Goal: Transaction & Acquisition: Purchase product/service

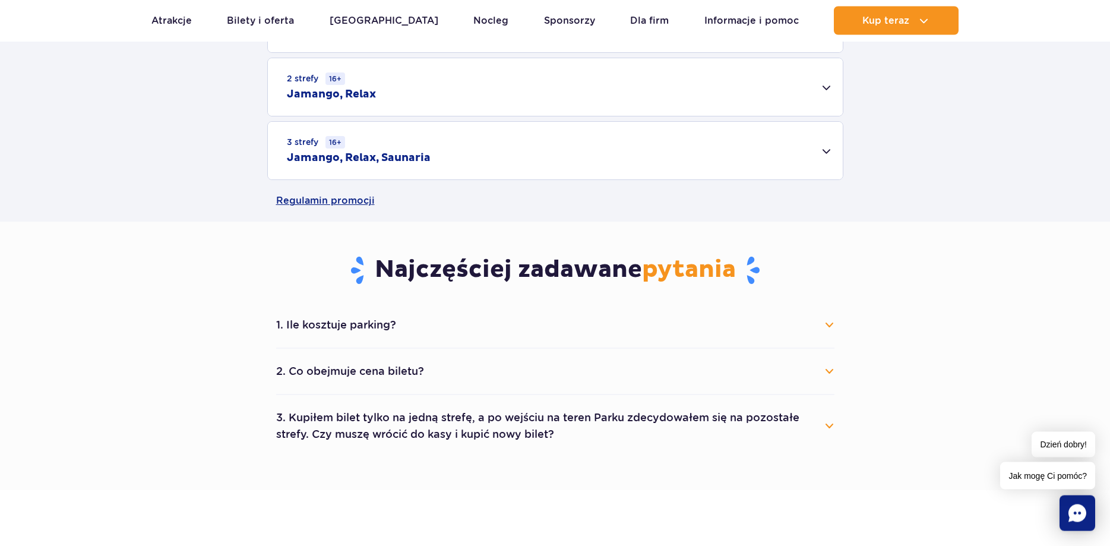
scroll to position [545, 0]
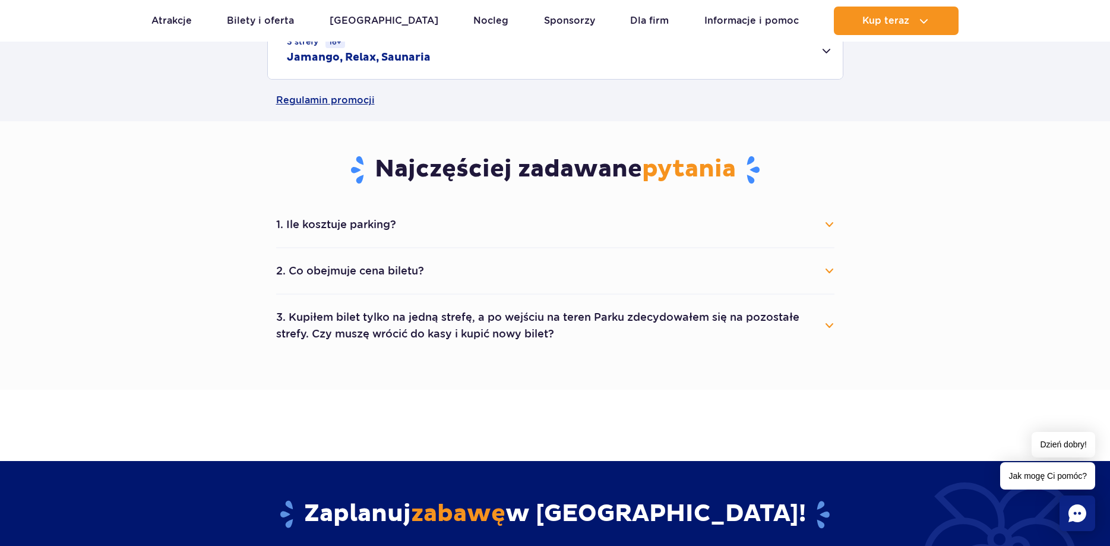
click at [825, 226] on button "1. Ile kosztuje parking?" at bounding box center [555, 224] width 558 height 26
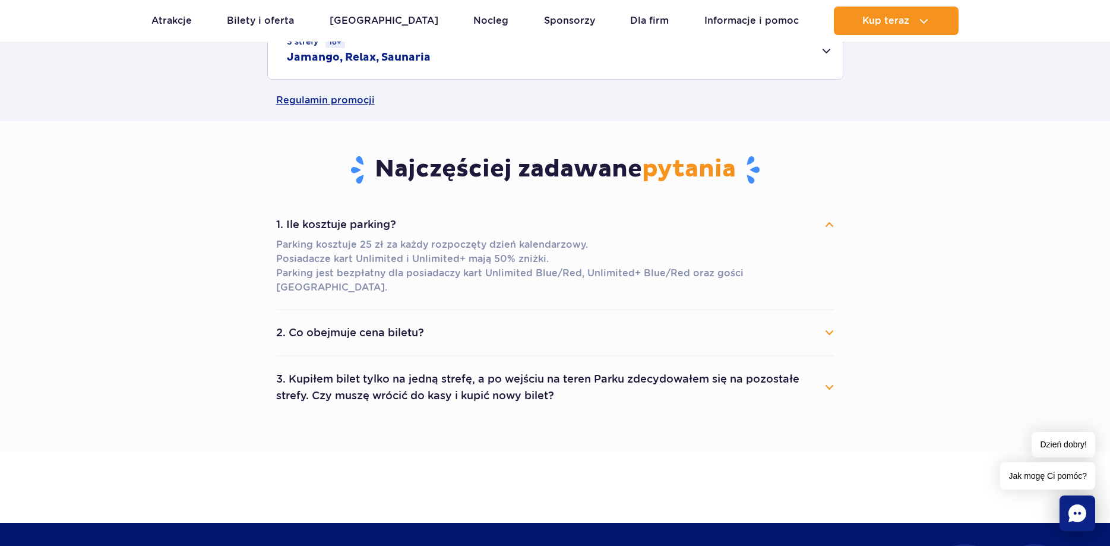
click at [825, 226] on button "1. Ile kosztuje parking?" at bounding box center [555, 224] width 558 height 26
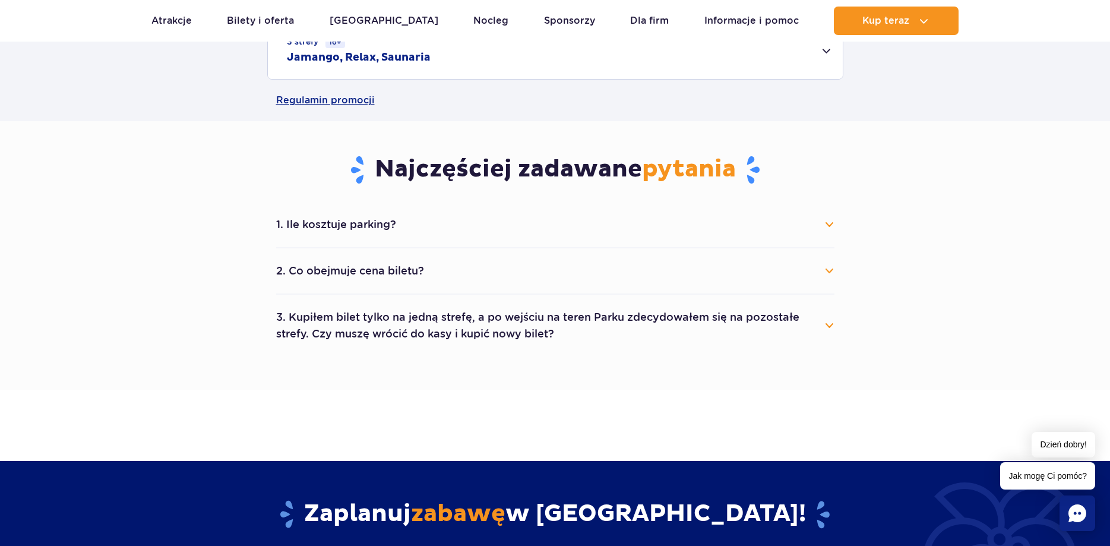
click at [826, 271] on button "2. Co obejmuje cena biletu?" at bounding box center [555, 271] width 558 height 26
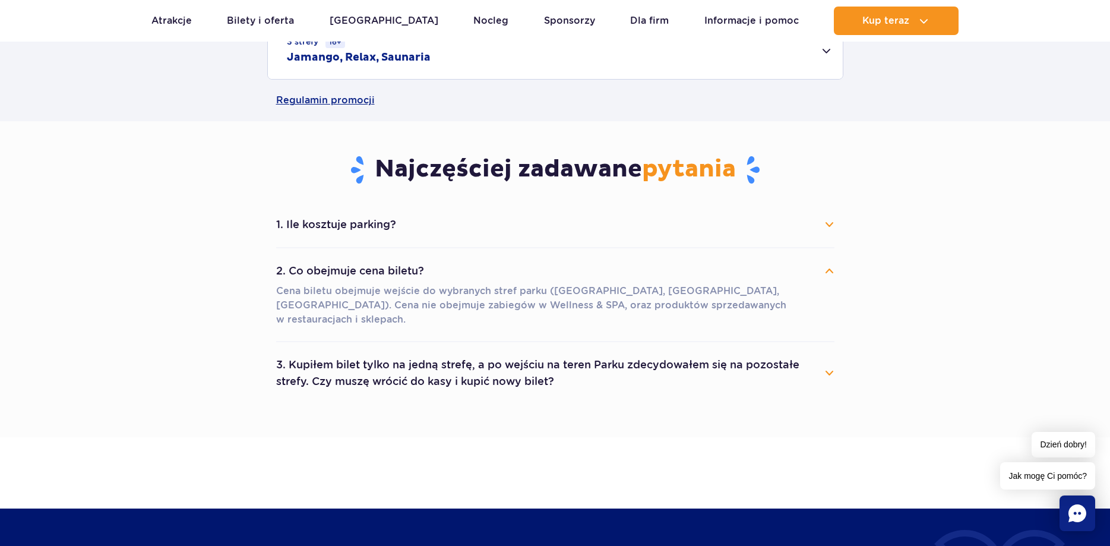
click at [826, 271] on button "2. Co obejmuje cena biletu?" at bounding box center [555, 271] width 558 height 26
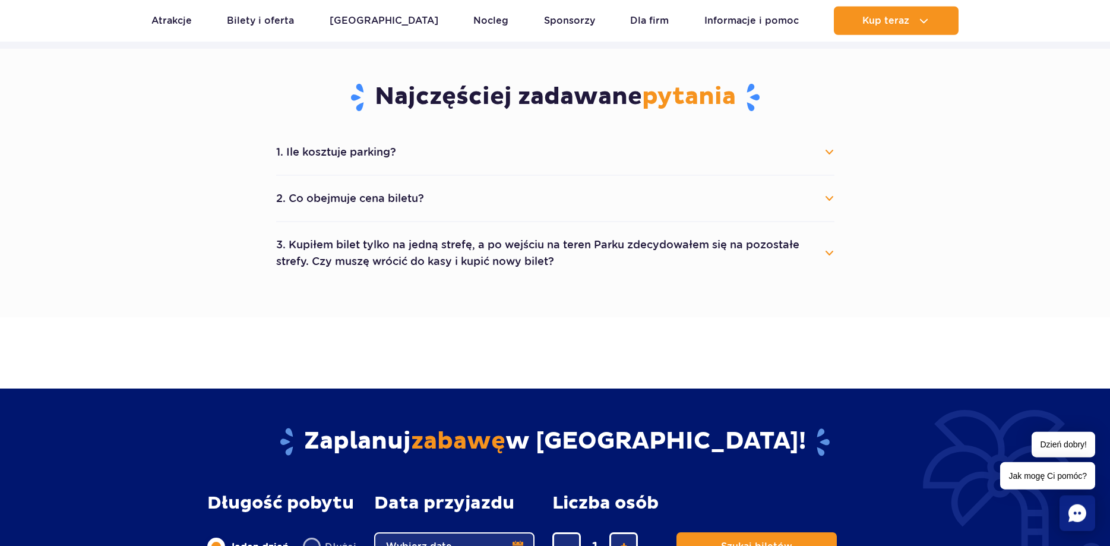
scroll to position [666, 0]
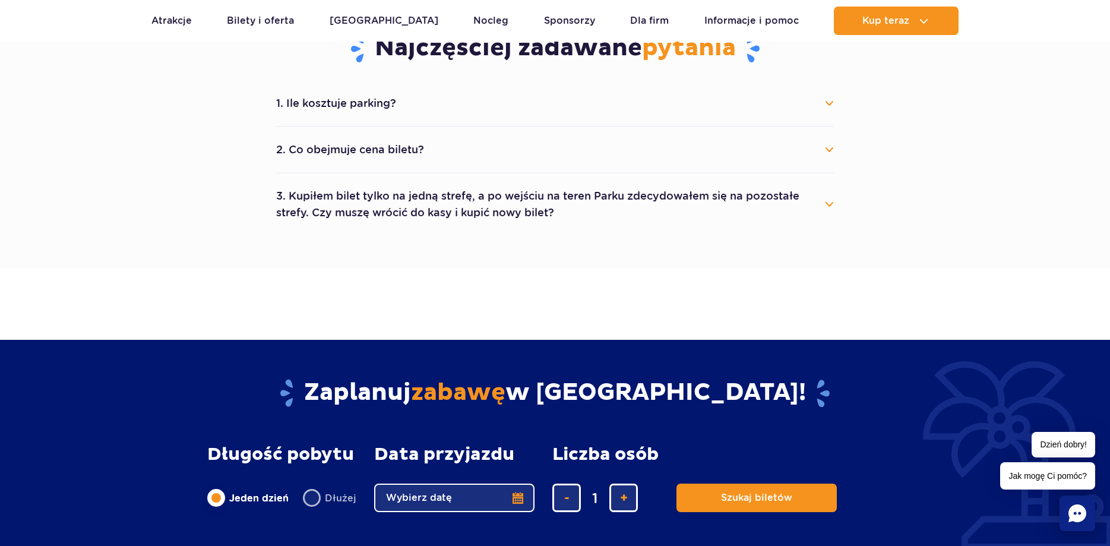
click at [818, 201] on button "3. Kupiłem bilet tylko na jedną strefę, a po wejściu na teren Parku zdecydowałe…" at bounding box center [555, 204] width 558 height 43
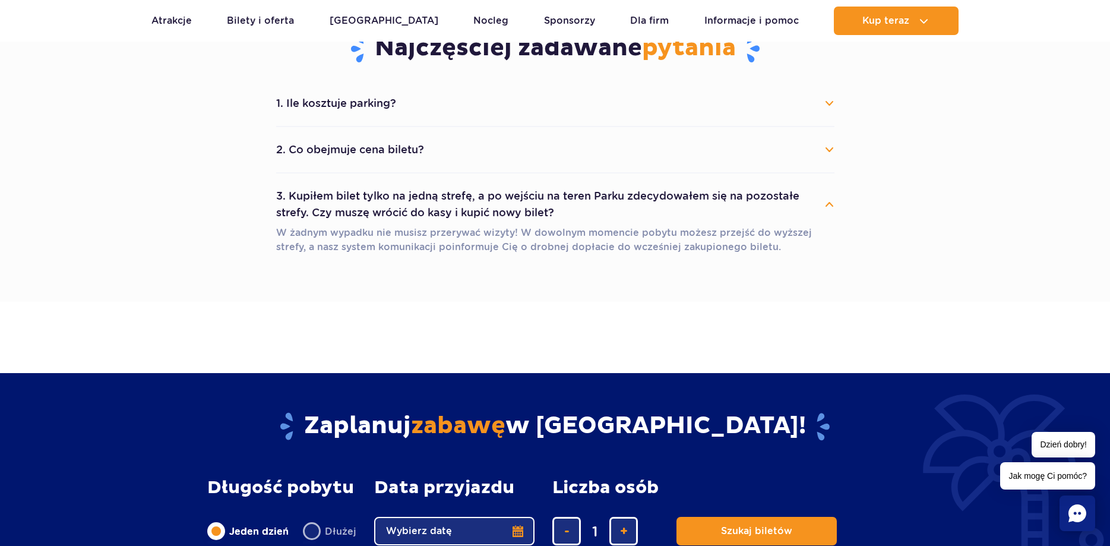
click at [818, 201] on button "3. Kupiłem bilet tylko na jedną strefę, a po wejściu na teren Parku zdecydowałe…" at bounding box center [555, 204] width 558 height 43
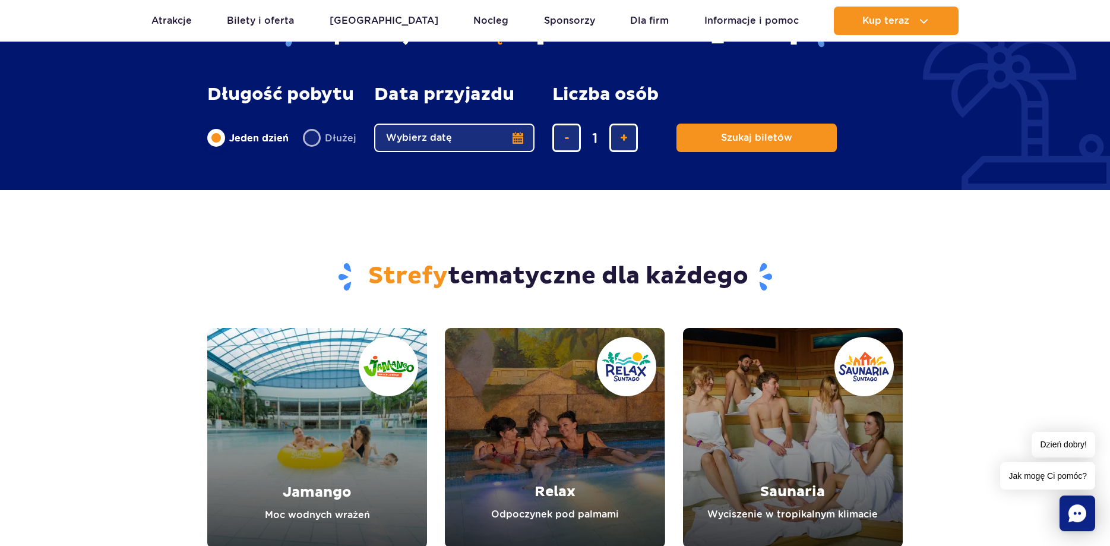
scroll to position [1029, 0]
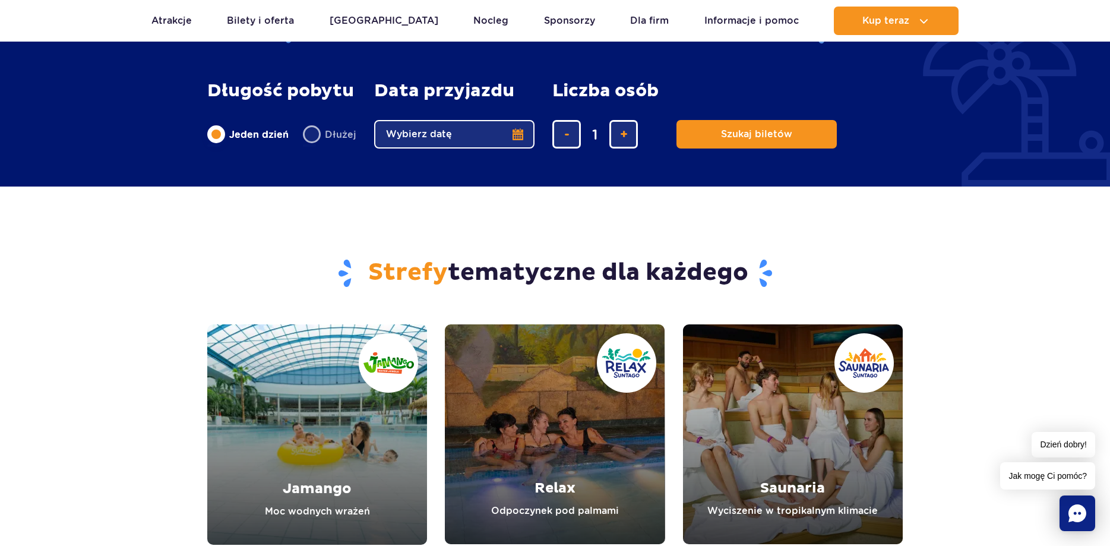
click at [513, 137] on button "Wybierz datę" at bounding box center [454, 134] width 160 height 28
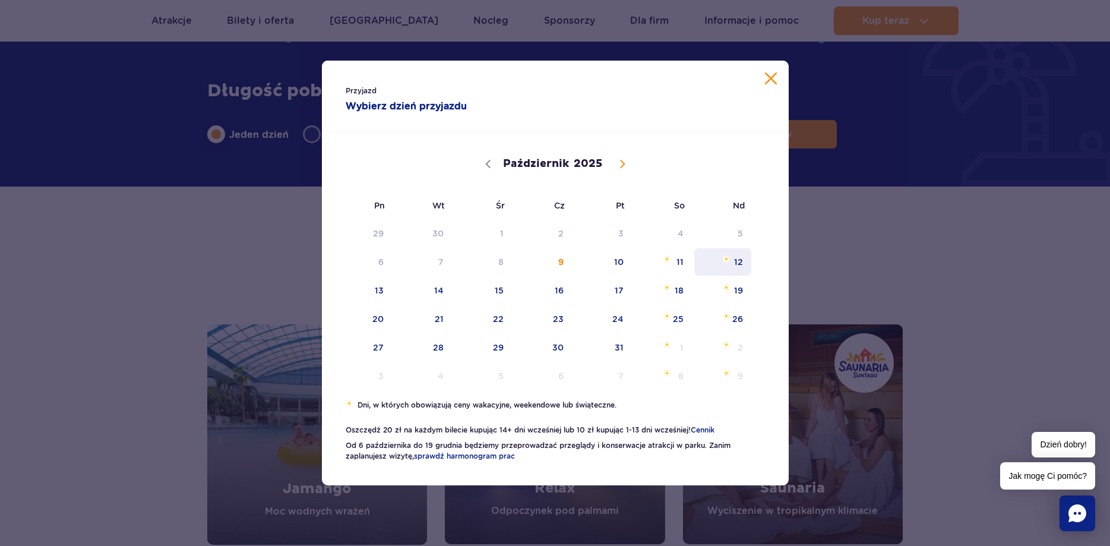
click at [740, 266] on span "12" at bounding box center [723, 261] width 60 height 27
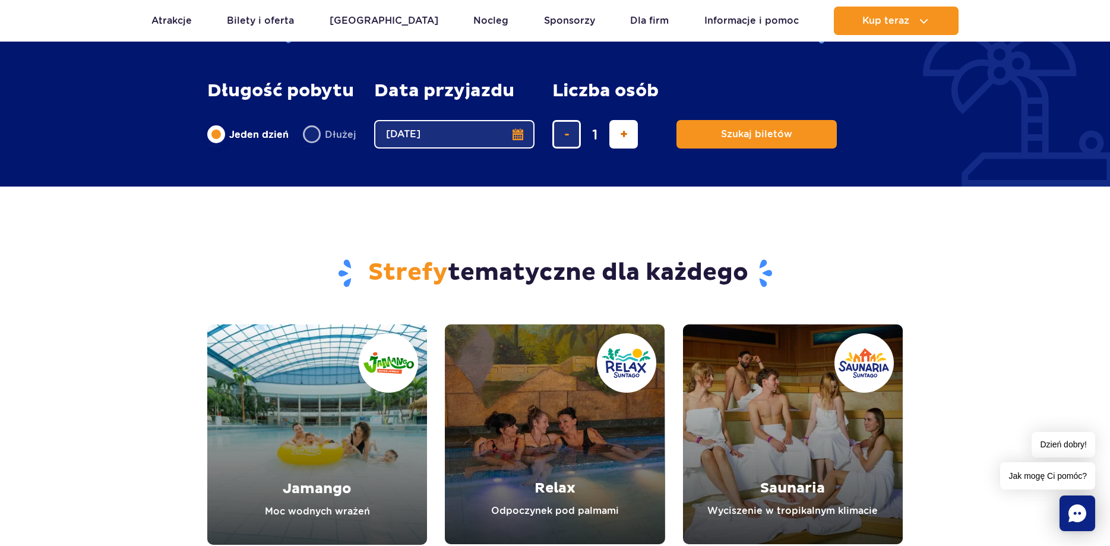
click at [623, 134] on span "dodaj bilet" at bounding box center [624, 134] width 8 height 0
type input "2"
click at [717, 139] on button "Szukaj biletów" at bounding box center [756, 134] width 160 height 28
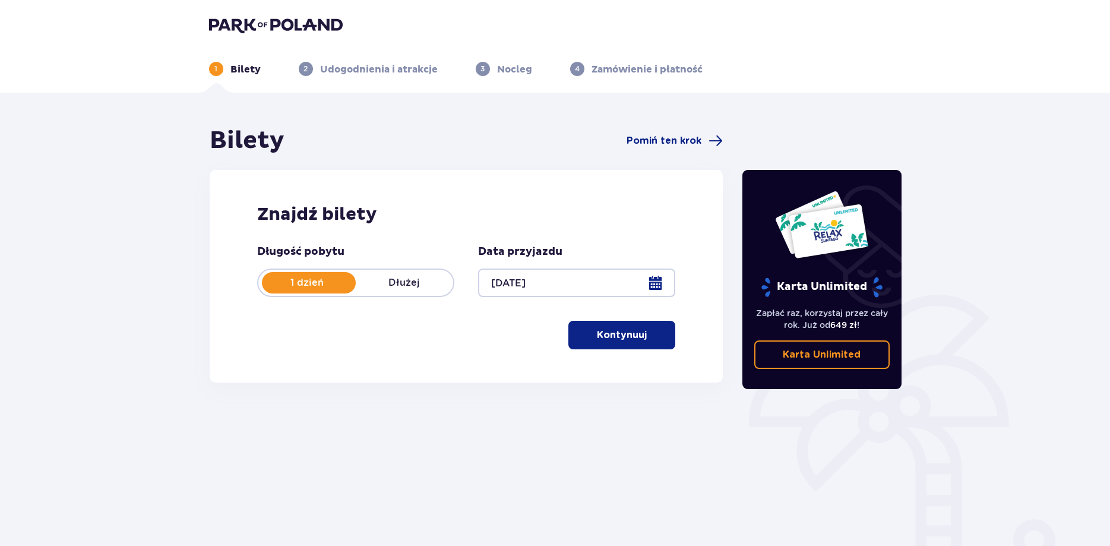
click at [627, 340] on p "Kontynuuj" at bounding box center [622, 334] width 50 height 13
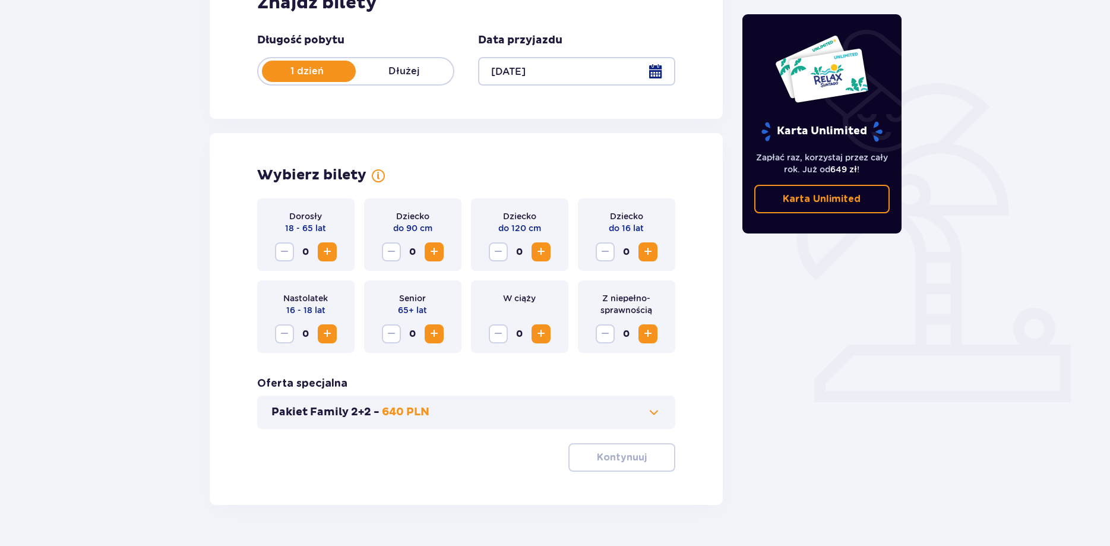
scroll to position [242, 0]
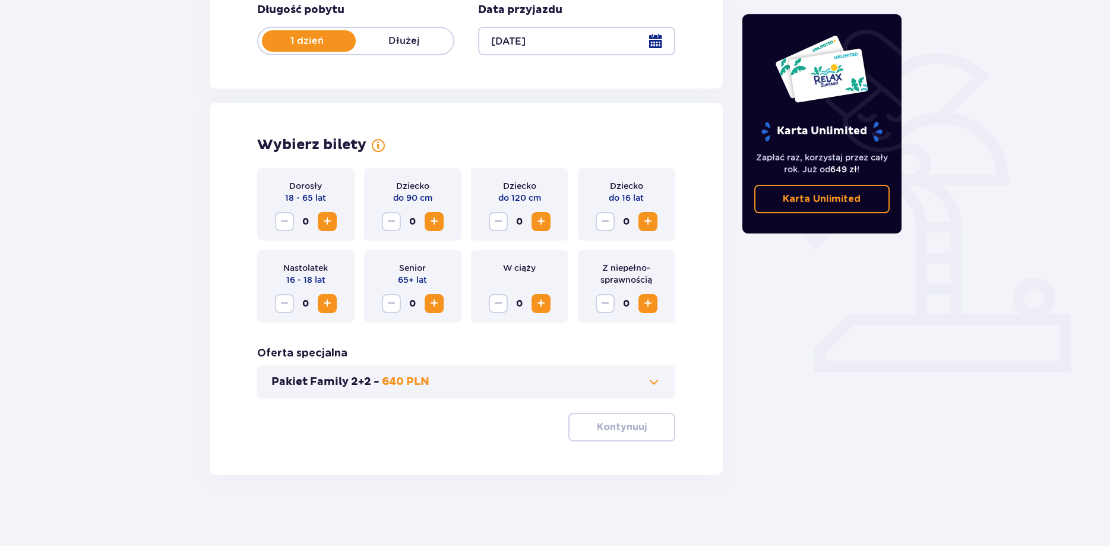
click at [328, 218] on span "Zwiększ" at bounding box center [327, 221] width 14 height 14
click at [654, 379] on span at bounding box center [653, 382] width 14 height 14
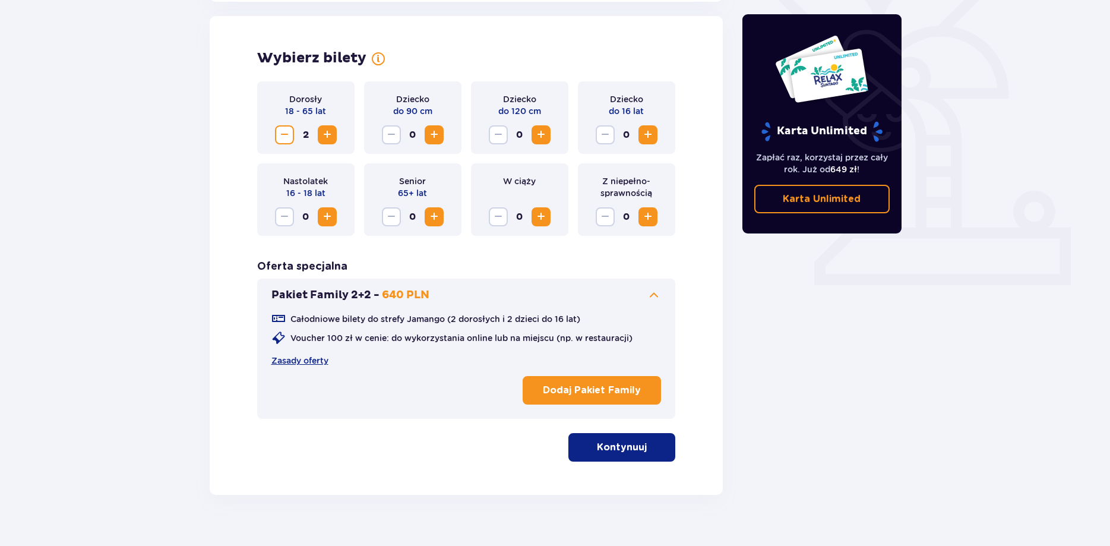
scroll to position [330, 0]
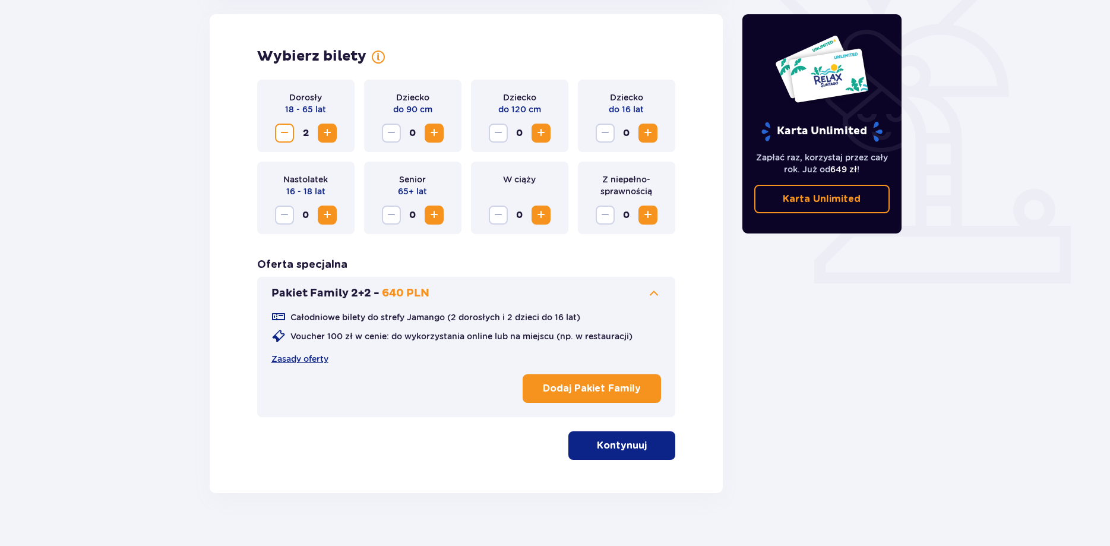
click at [655, 450] on span "button" at bounding box center [649, 445] width 14 height 14
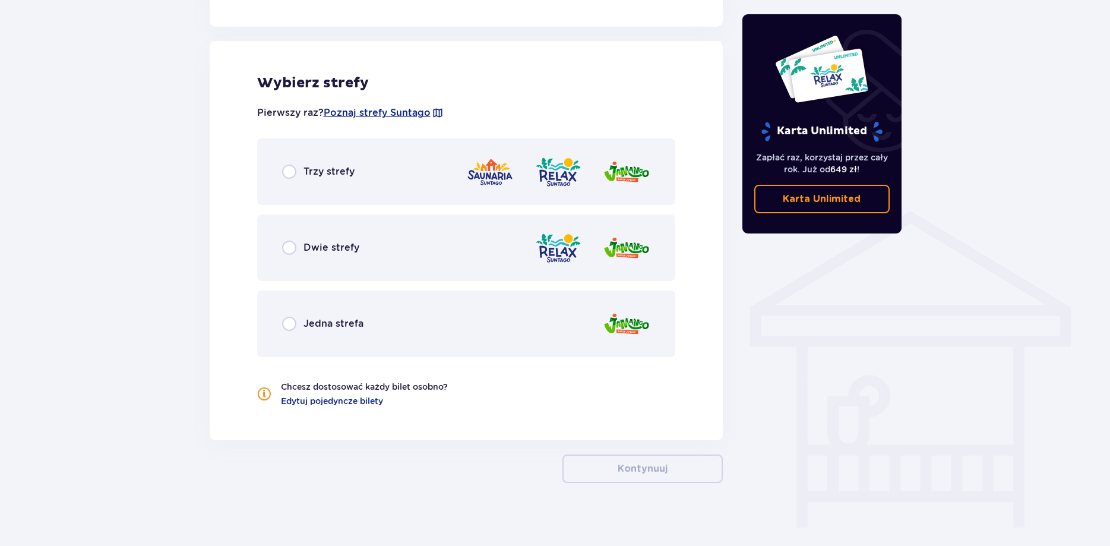
scroll to position [762, 0]
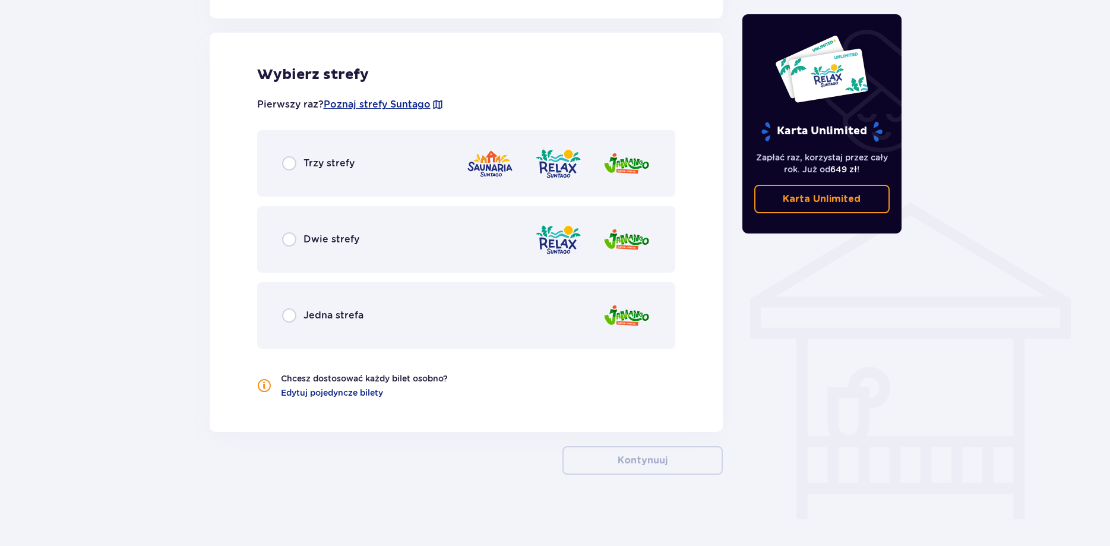
click at [331, 163] on span "Trzy strefy" at bounding box center [328, 163] width 51 height 13
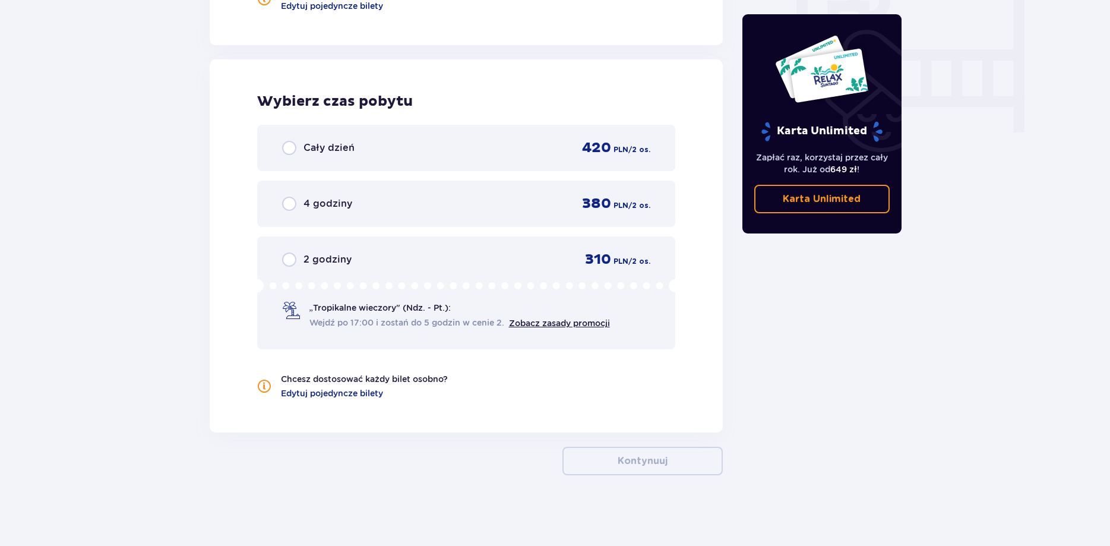
scroll to position [1149, 0]
click at [294, 205] on input "radio" at bounding box center [289, 203] width 14 height 14
radio input "true"
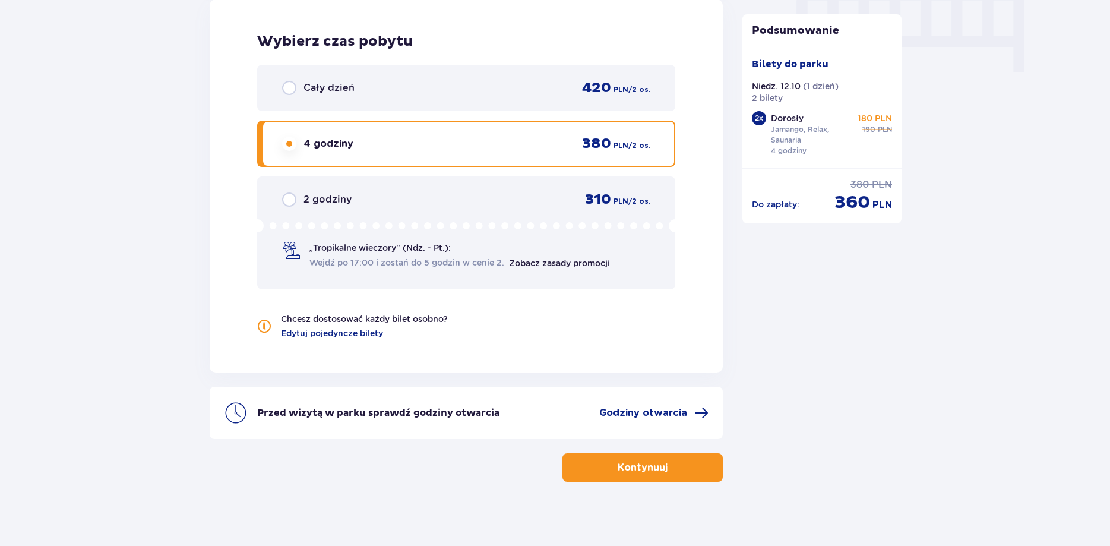
scroll to position [1215, 0]
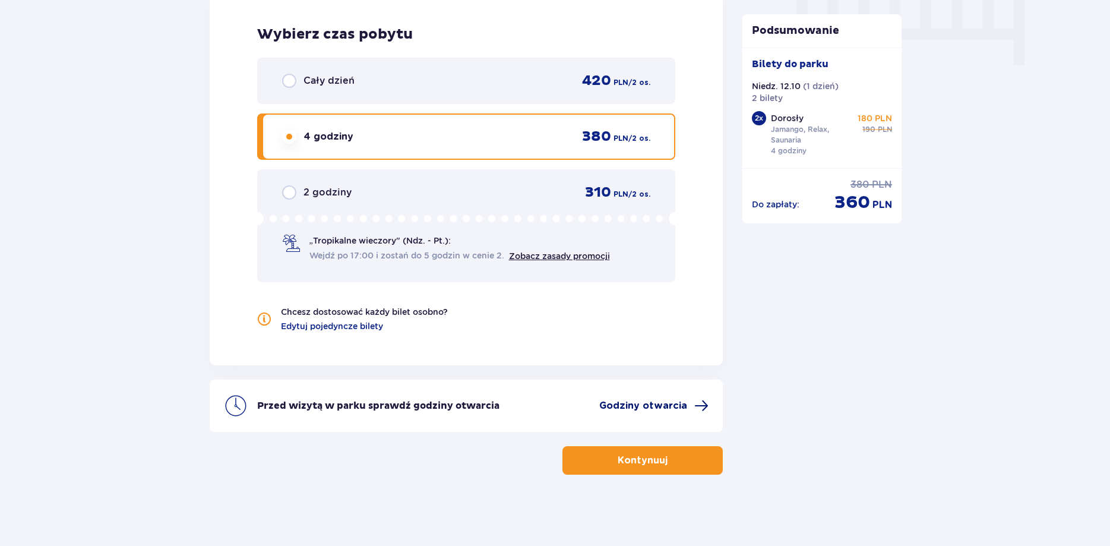
click at [698, 411] on span at bounding box center [701, 405] width 14 height 14
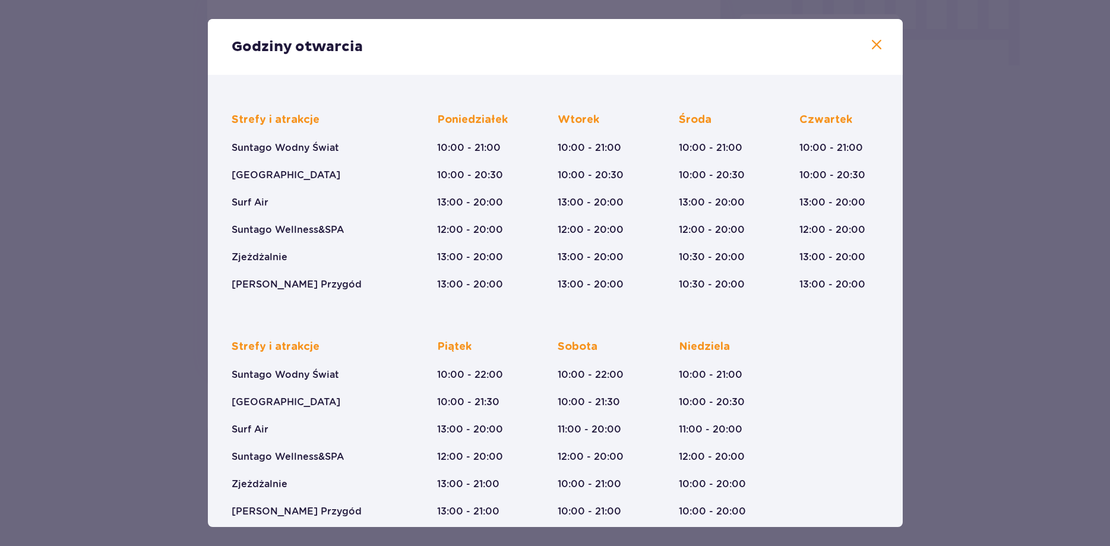
scroll to position [83, 0]
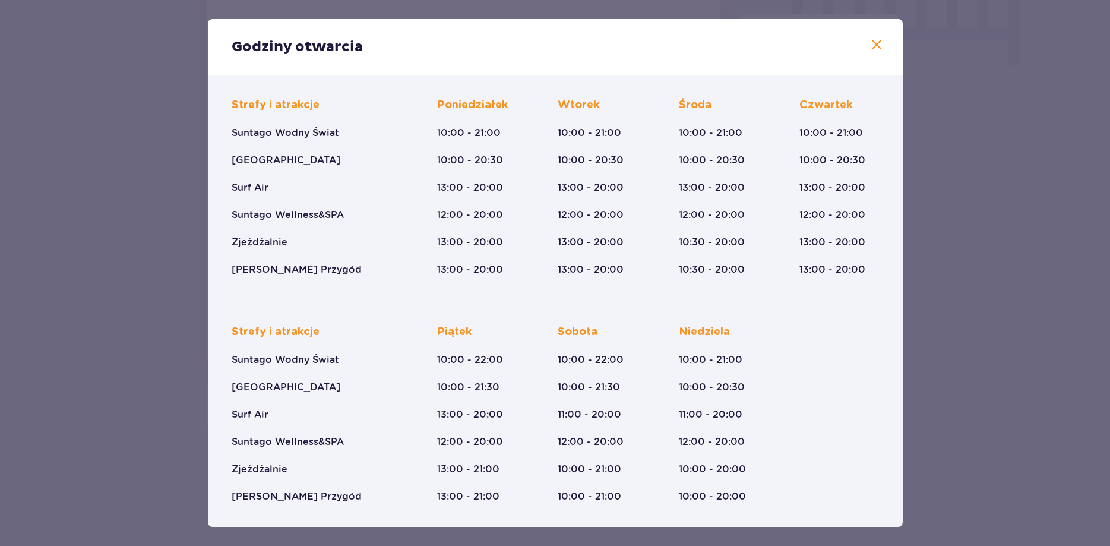
click at [880, 47] on span at bounding box center [876, 45] width 14 height 14
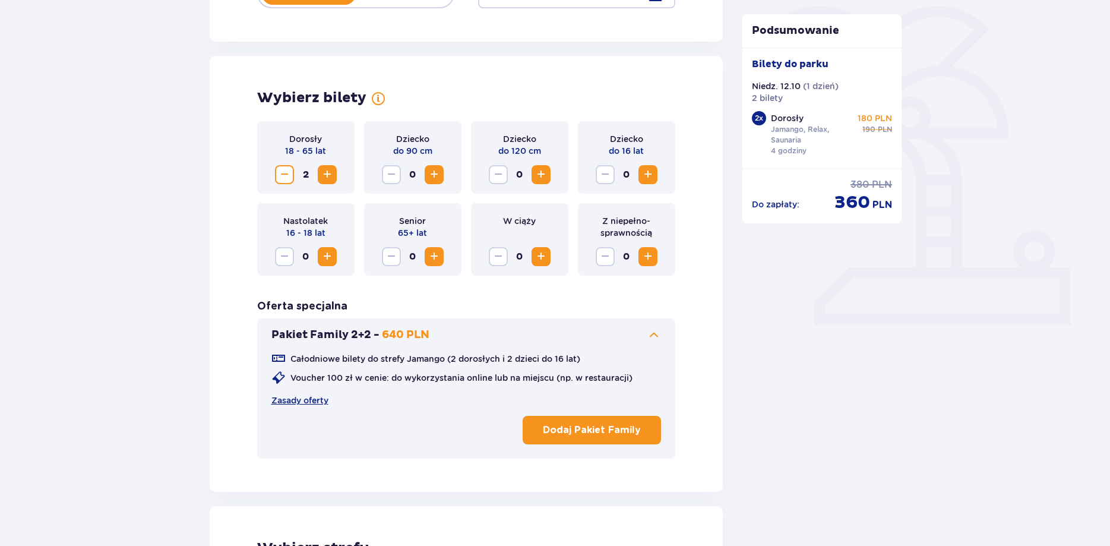
scroll to position [125, 0]
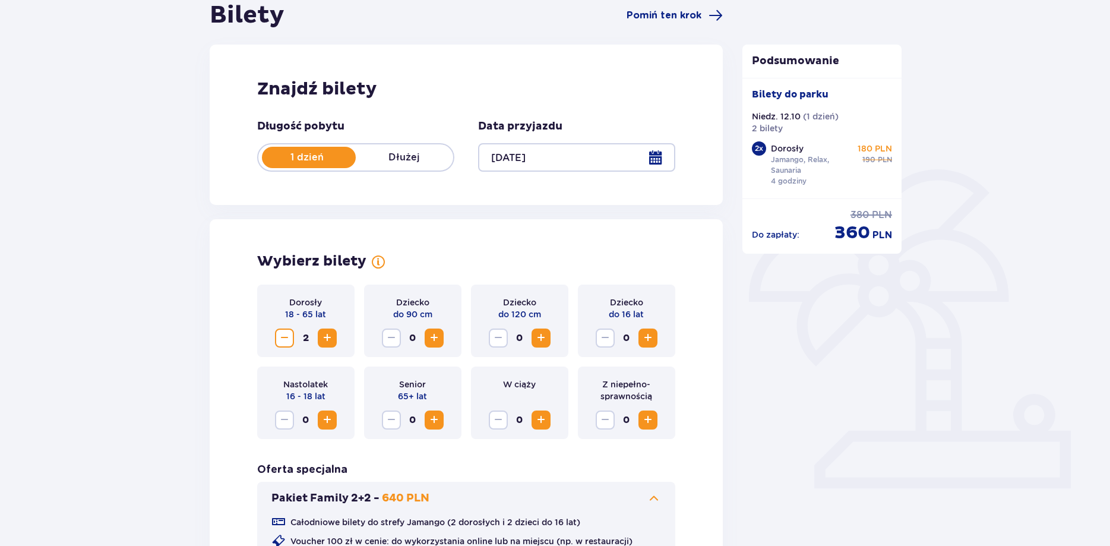
click at [661, 159] on div at bounding box center [576, 157] width 197 height 28
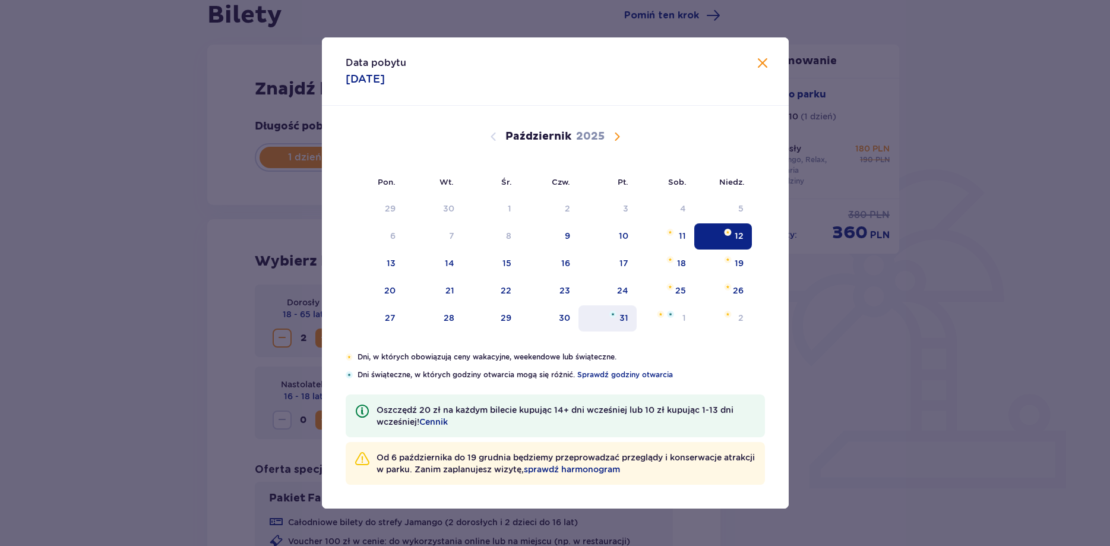
click at [626, 319] on div "31" at bounding box center [623, 318] width 9 height 12
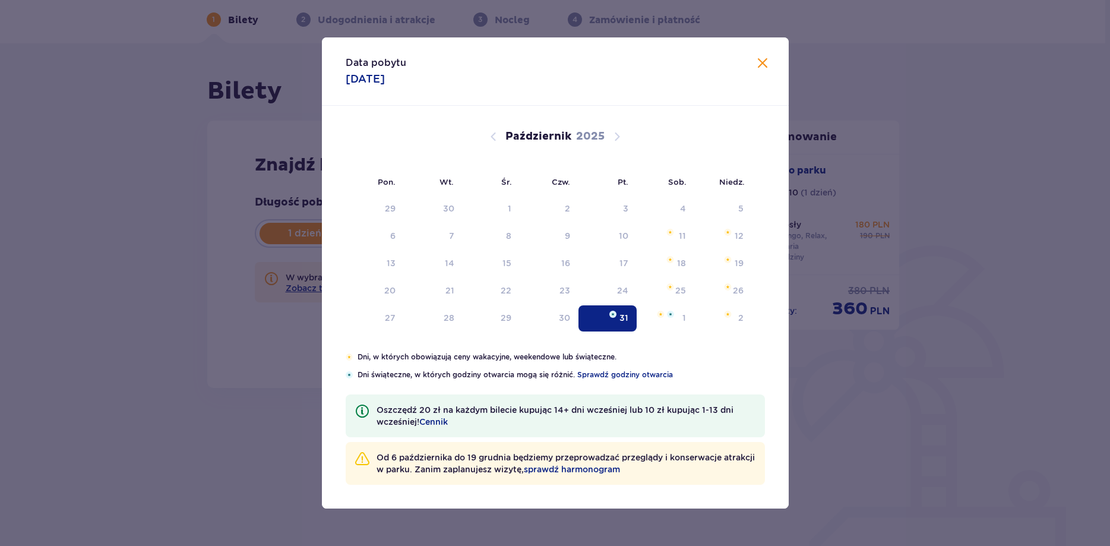
scroll to position [49, 0]
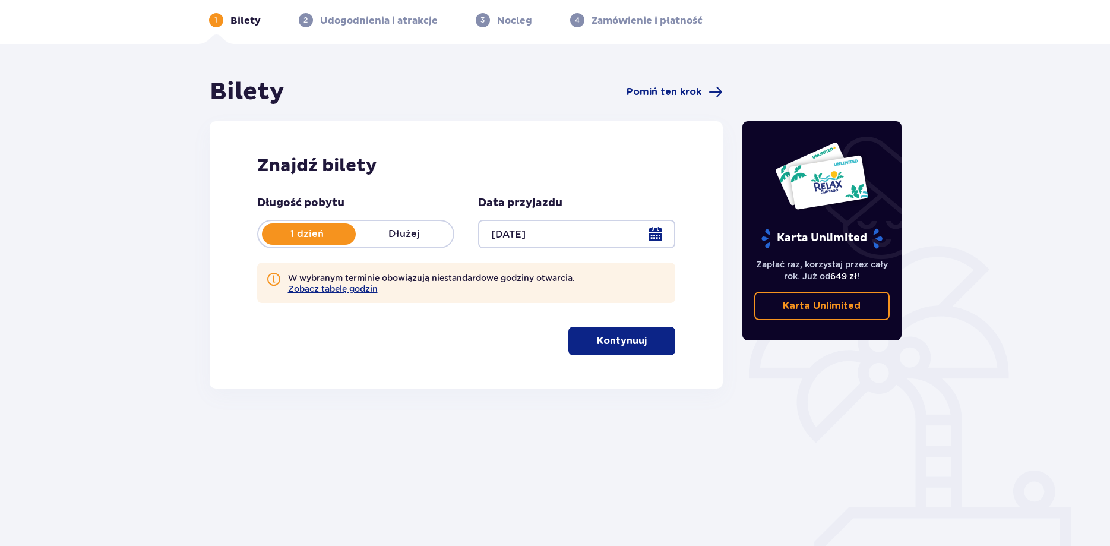
scroll to position [49, 0]
click at [658, 230] on div at bounding box center [576, 233] width 197 height 28
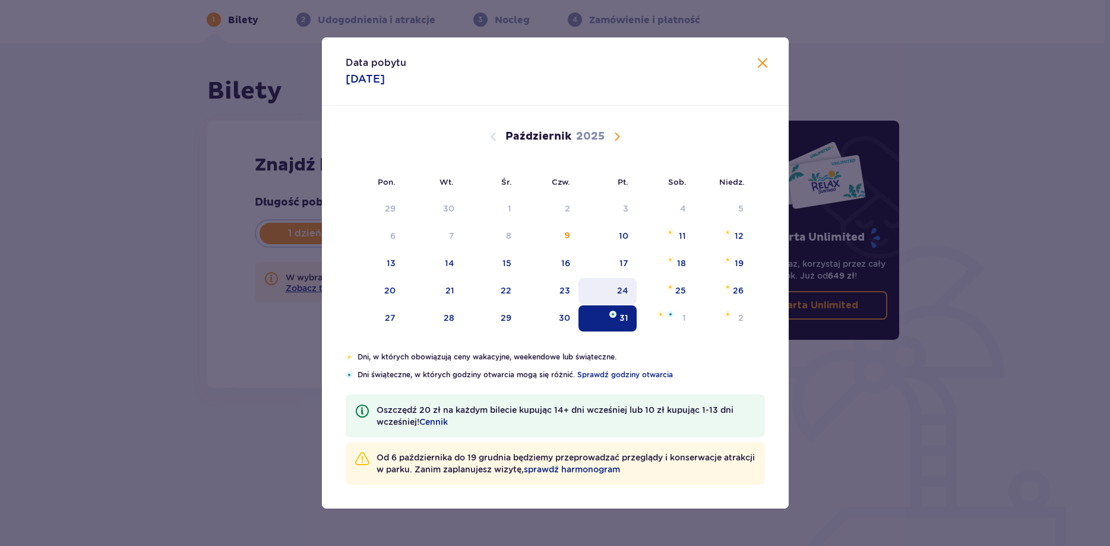
click at [622, 291] on div "24" at bounding box center [622, 290] width 11 height 12
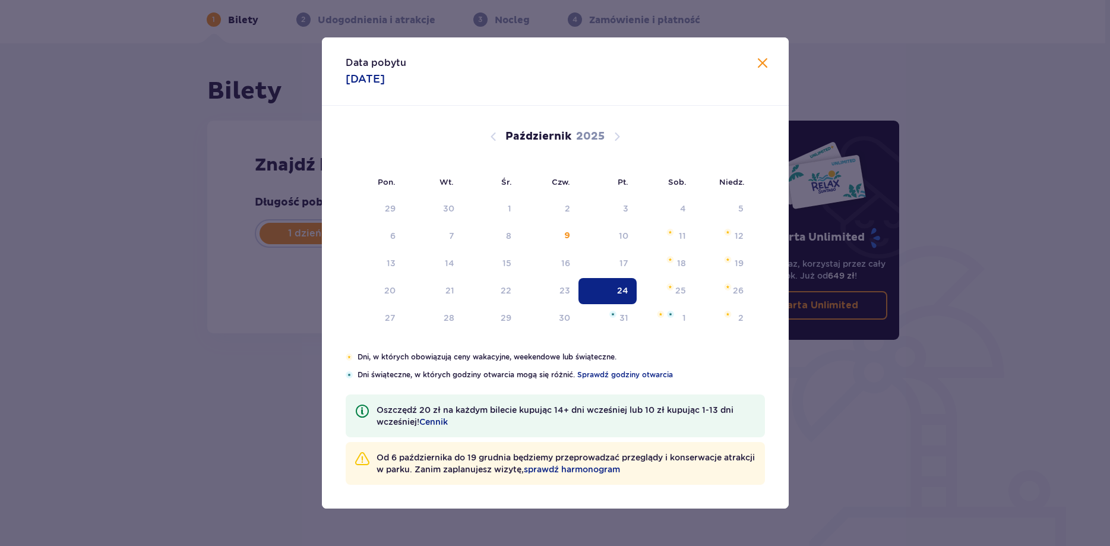
type input "24.10.25"
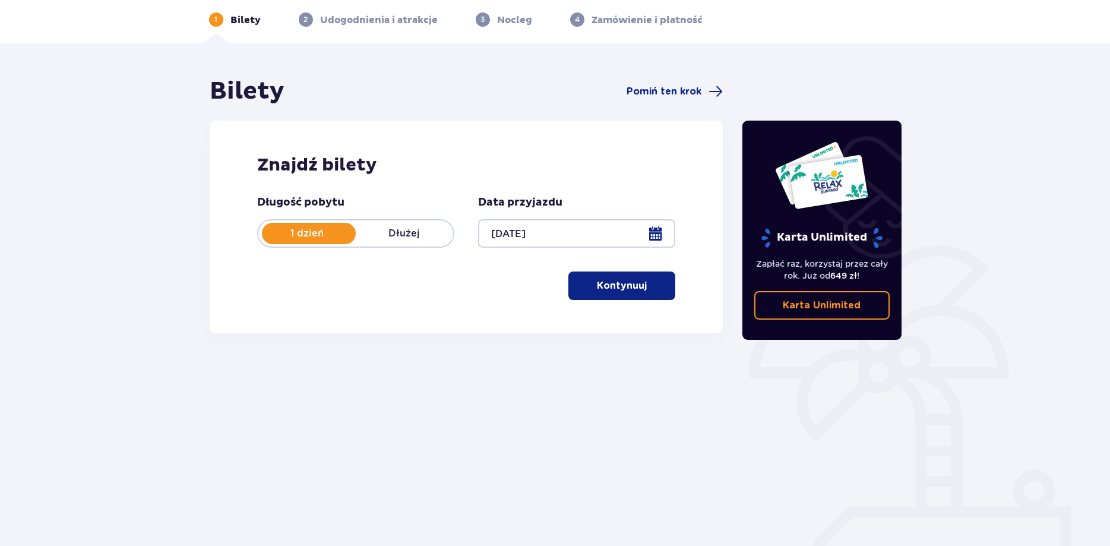
click at [622, 291] on p "Kontynuuj" at bounding box center [622, 285] width 50 height 13
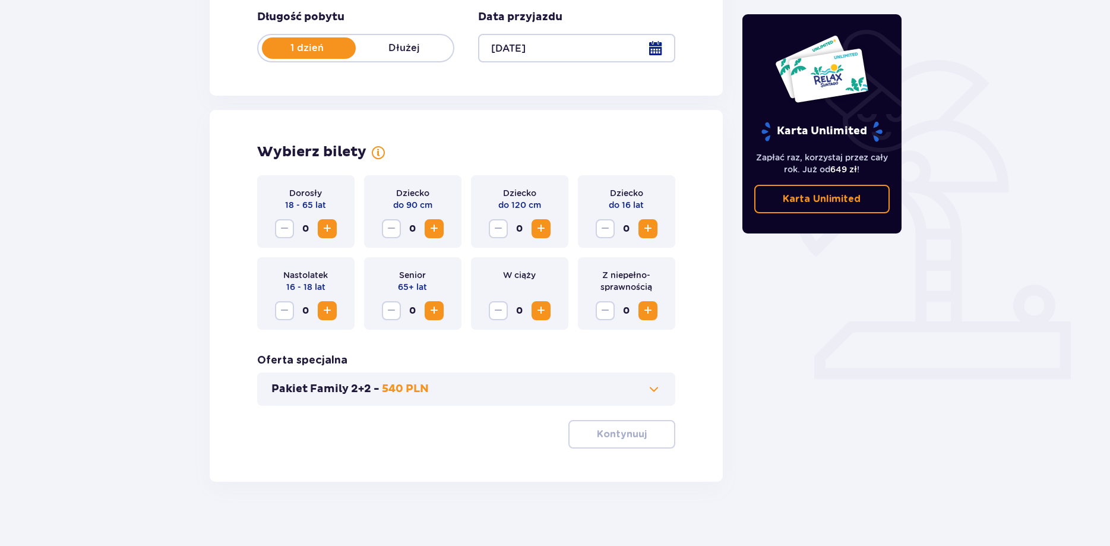
scroll to position [242, 0]
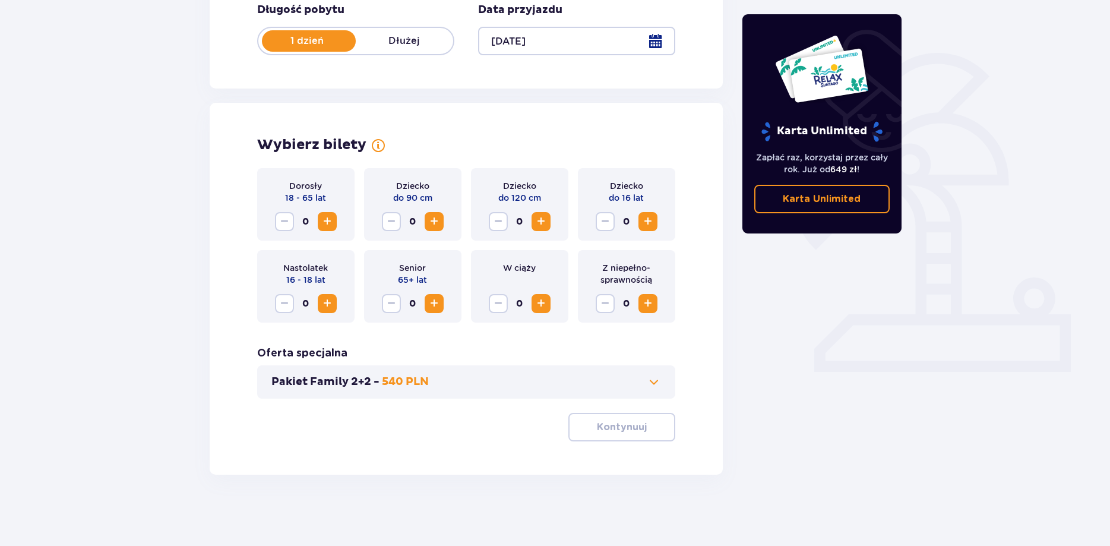
click at [324, 217] on span "Zwiększ" at bounding box center [327, 221] width 14 height 14
click at [597, 426] on p "Kontynuuj" at bounding box center [622, 426] width 50 height 13
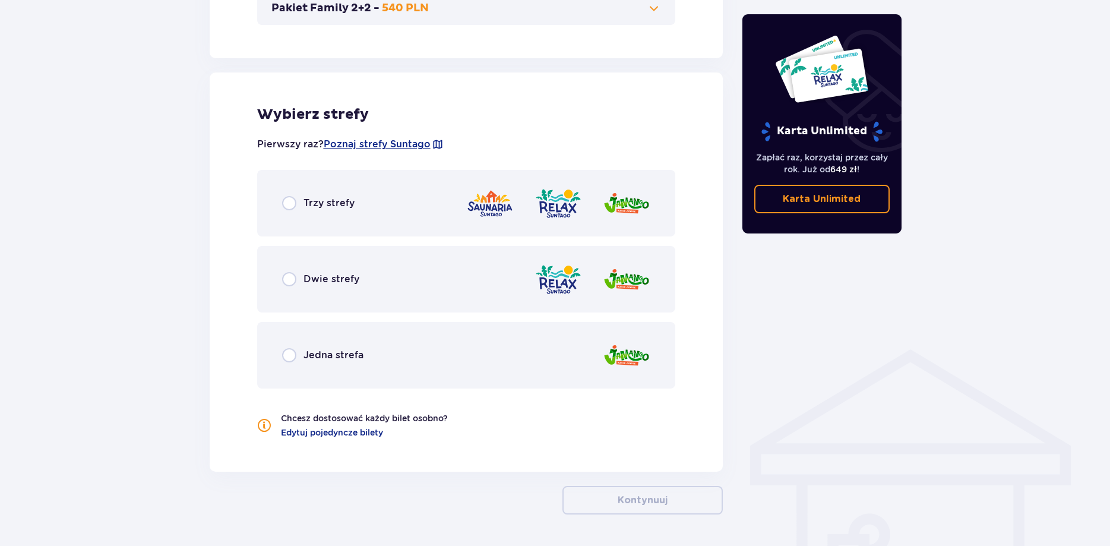
scroll to position [655, 0]
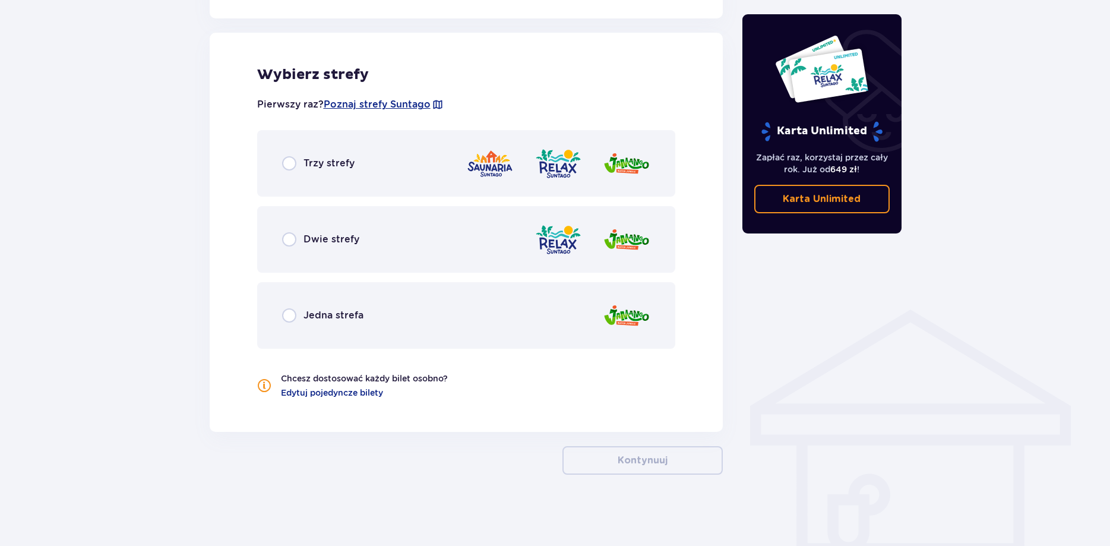
click at [290, 164] on input "radio" at bounding box center [289, 163] width 14 height 14
radio input "true"
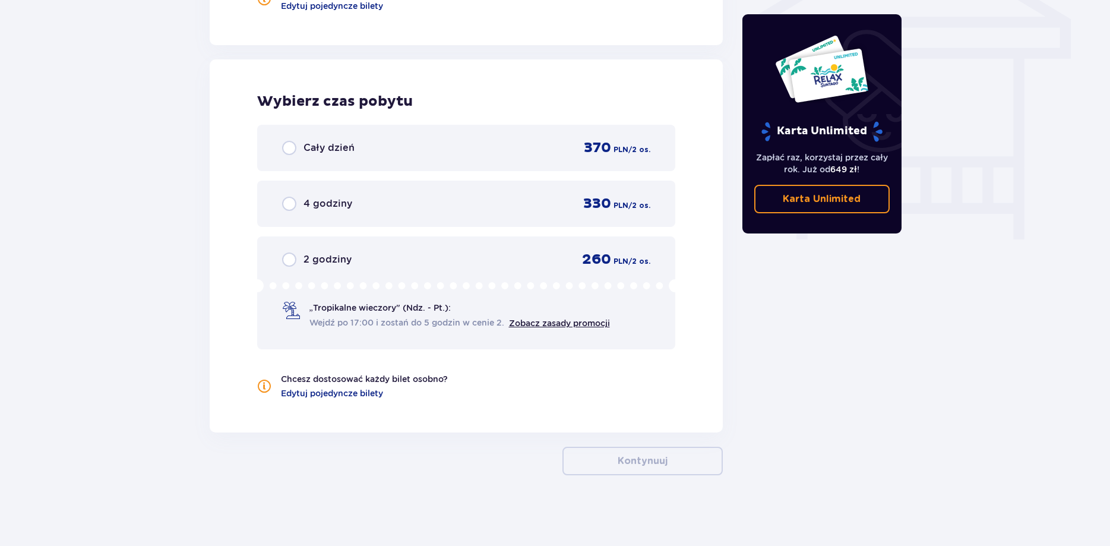
scroll to position [1042, 0]
click at [313, 205] on span "4 godziny" at bounding box center [327, 202] width 49 height 13
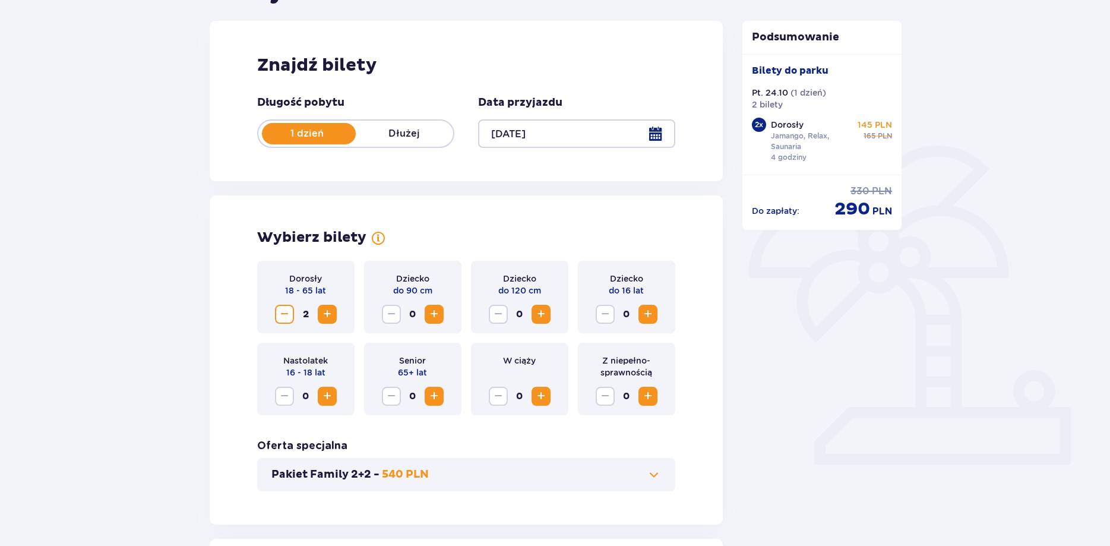
scroll to position [0, 0]
